Goal: Information Seeking & Learning: Learn about a topic

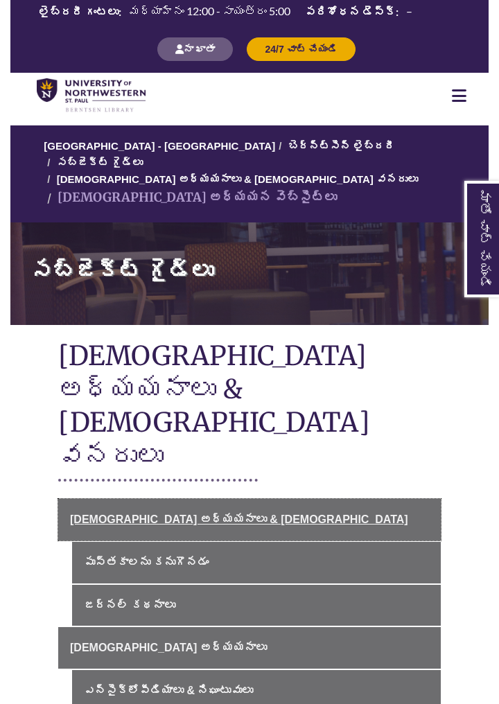
click at [382, 499] on link "[DEMOGRAPHIC_DATA] అధ్యయనాలు & [DEMOGRAPHIC_DATA]" at bounding box center [249, 520] width 383 height 42
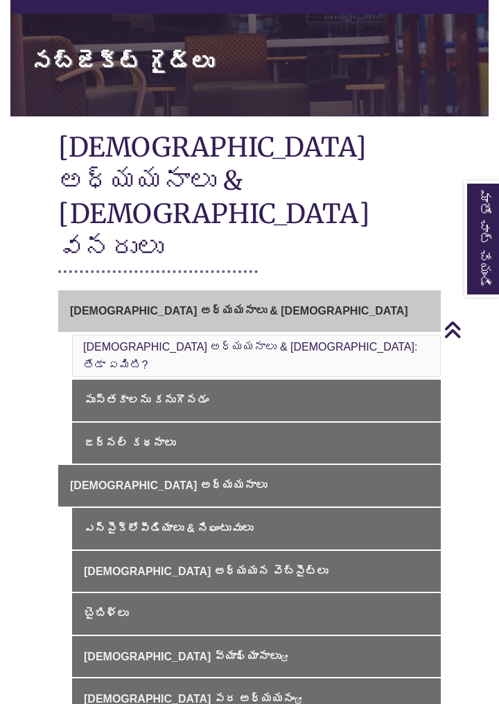
scroll to position [207, 0]
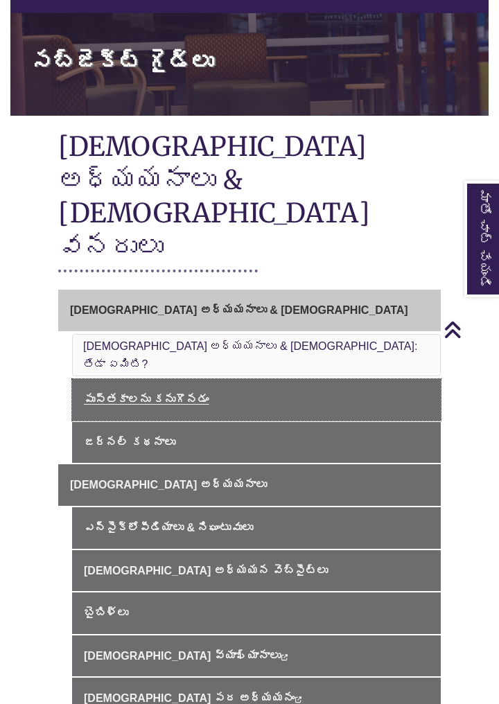
click at [317, 379] on link "పుస్తకాలను కనుగొనడం" at bounding box center [256, 400] width 369 height 42
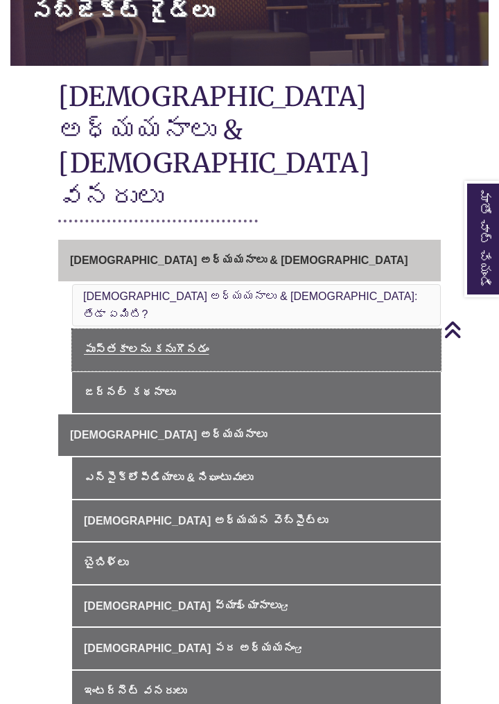
scroll to position [274, 0]
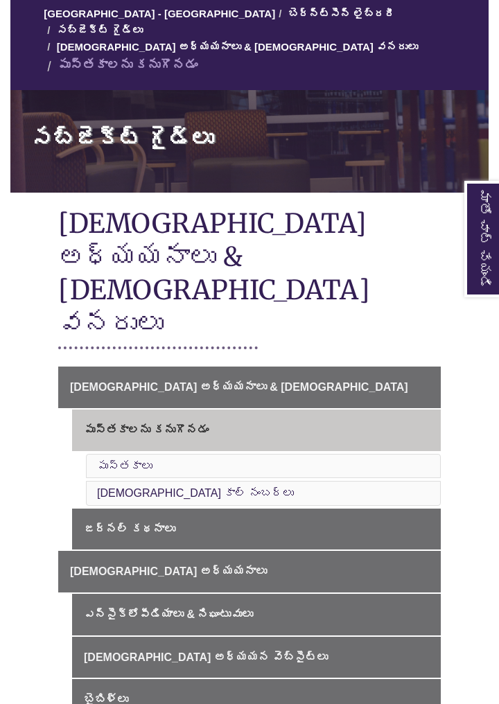
scroll to position [137, 0]
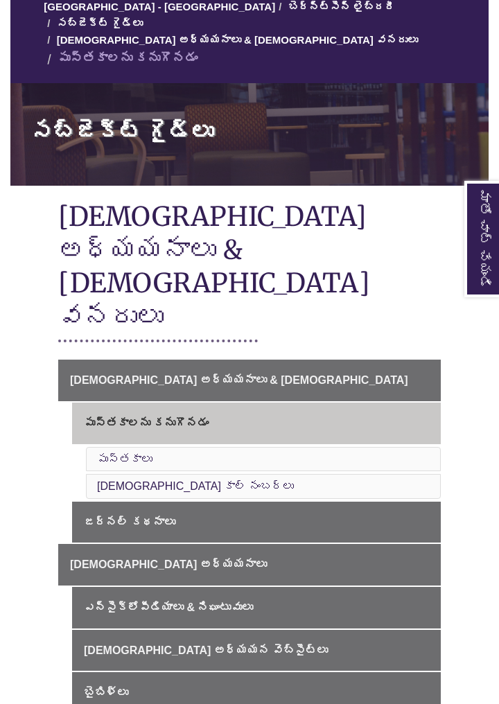
click at [288, 447] on li "పుస్తకాలు" at bounding box center [263, 459] width 355 height 25
click at [134, 453] on font "పుస్తకాలు" at bounding box center [124, 459] width 55 height 12
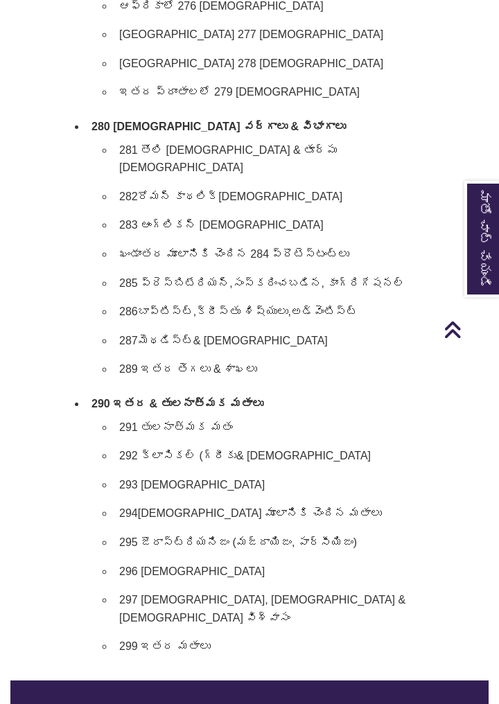
scroll to position [3651, 0]
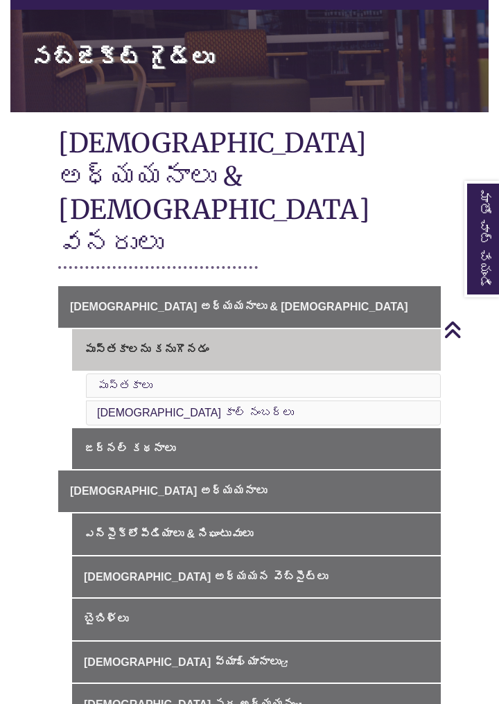
scroll to position [211, 0]
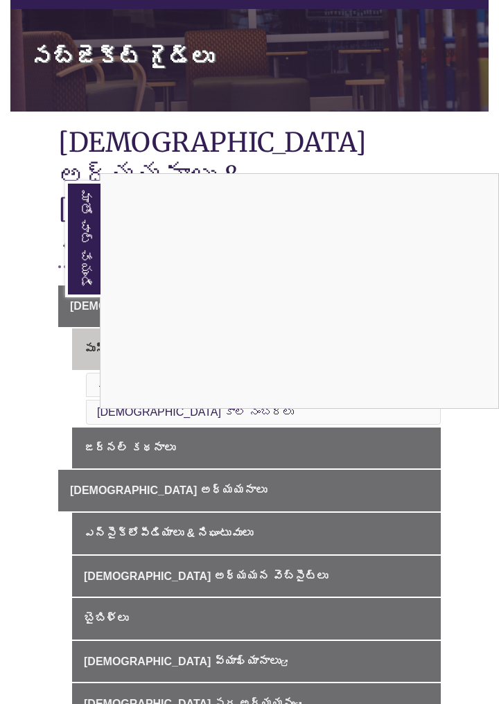
click at [162, 585] on div "మాతో చాట్ చేయండి" at bounding box center [249, 352] width 499 height 704
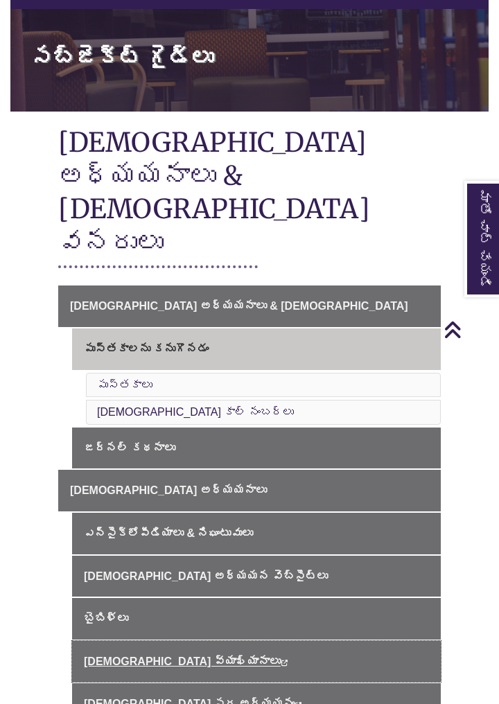
click at [281, 660] on icon "ఈ లింక్ కొత్త విండోలో తెరుచుకుంటుంది." at bounding box center [285, 663] width 8 height 6
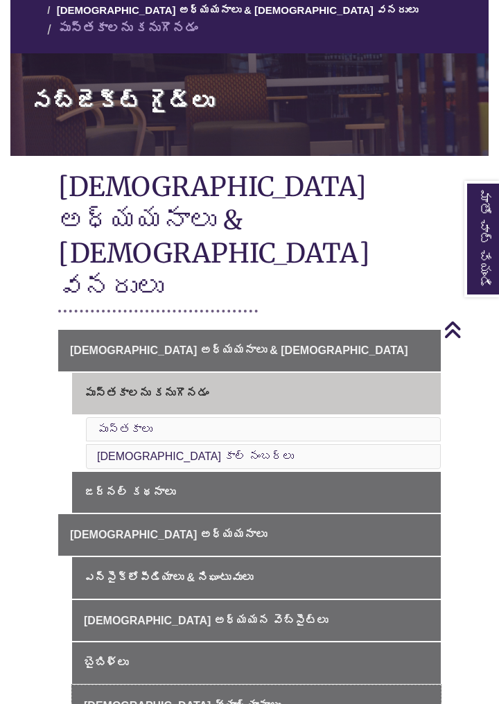
scroll to position [0, 0]
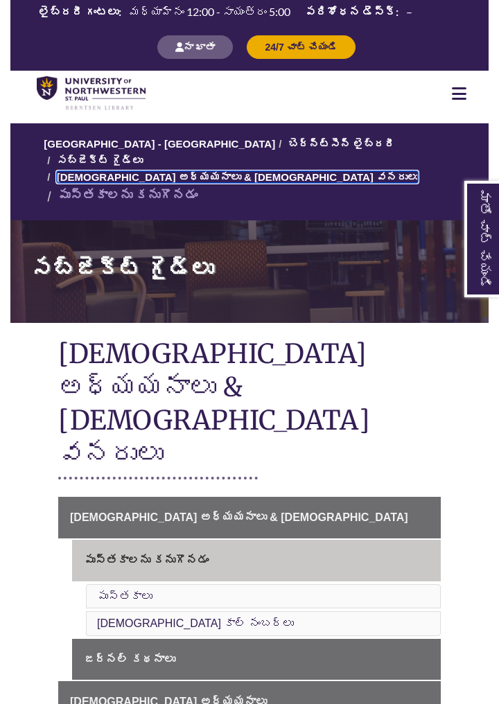
click at [103, 171] on font "[DEMOGRAPHIC_DATA] అధ్యయనాలు & [DEMOGRAPHIC_DATA] వనరులు" at bounding box center [237, 177] width 361 height 12
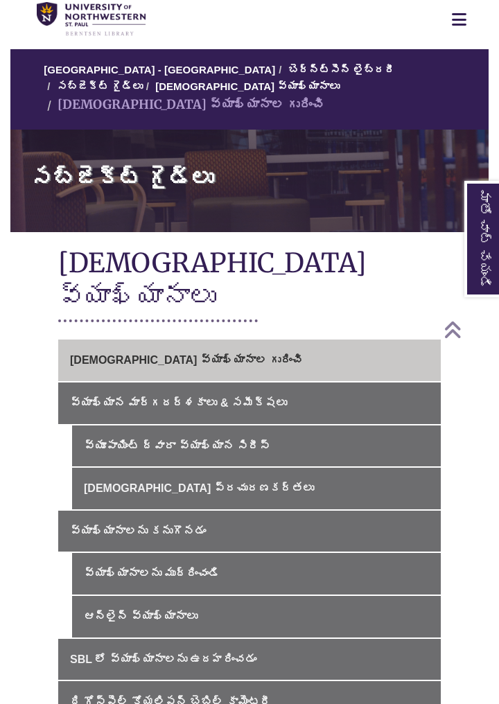
scroll to position [75, 0]
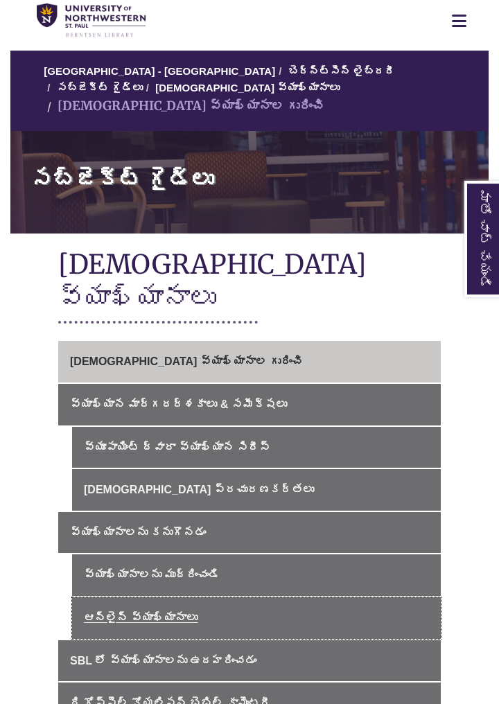
click at [216, 597] on link "ఆన్‌లైన్ వ్యాఖ్యానాలు" at bounding box center [256, 618] width 369 height 42
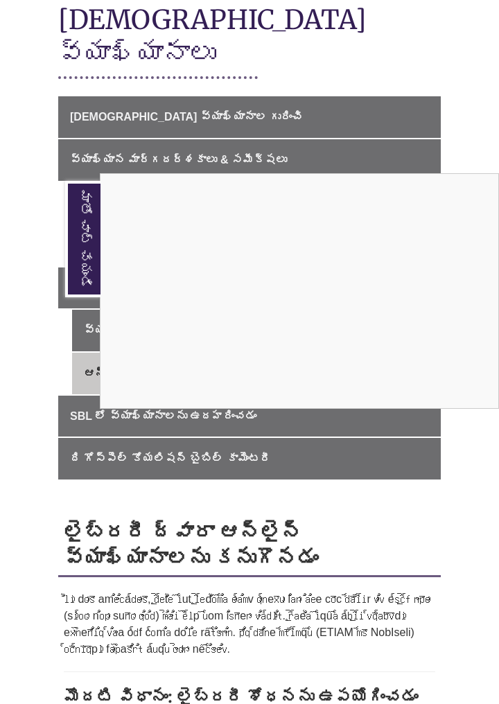
scroll to position [299, 0]
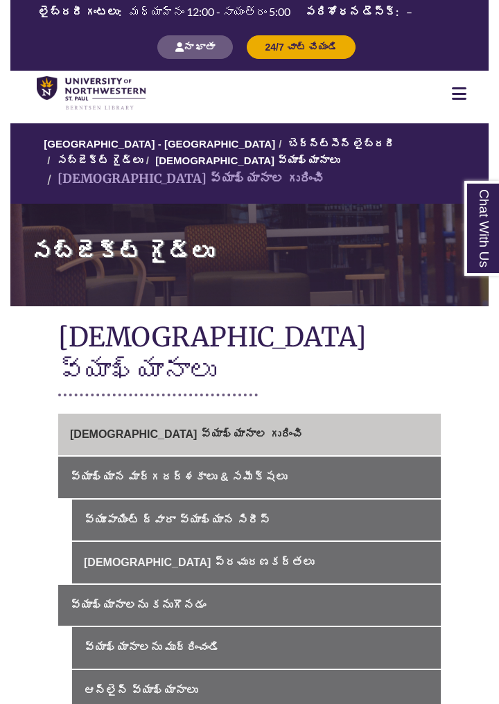
scroll to position [75, 0]
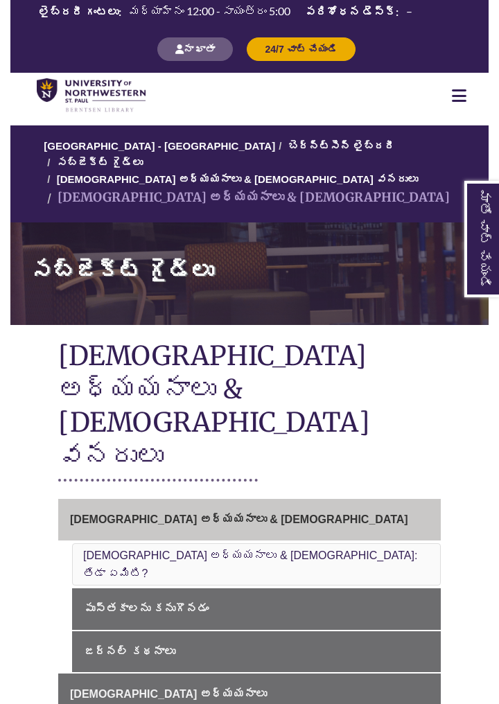
click at [182, 54] on button "నా ఖాతా" at bounding box center [195, 49] width 76 height 24
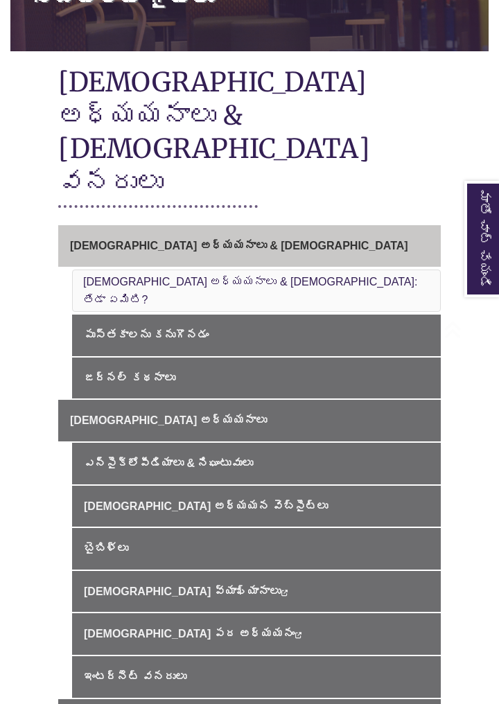
scroll to position [274, 0]
